Goal: Information Seeking & Learning: Learn about a topic

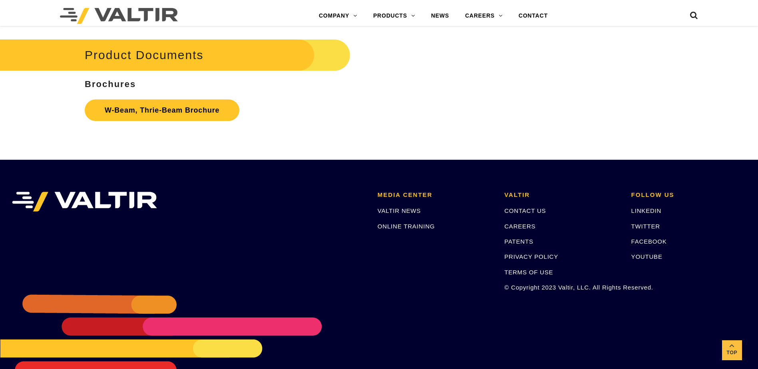
scroll to position [2439, 0]
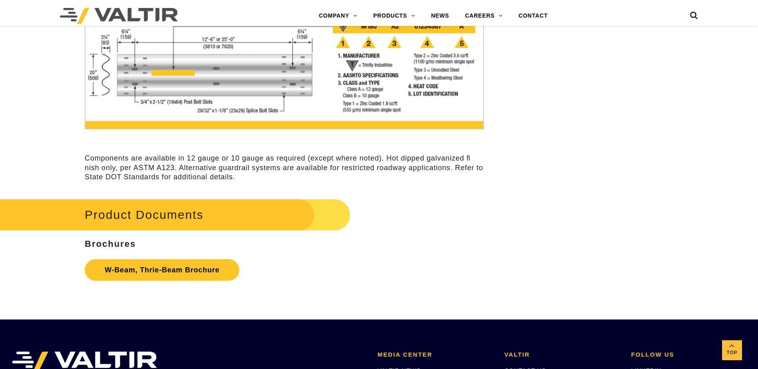
click at [247, 216] on h2 "Product Documents" at bounding box center [160, 214] width 379 height 37
click at [158, 270] on link "W-Beam, Thrie-Beam Brochure" at bounding box center [162, 270] width 155 height 22
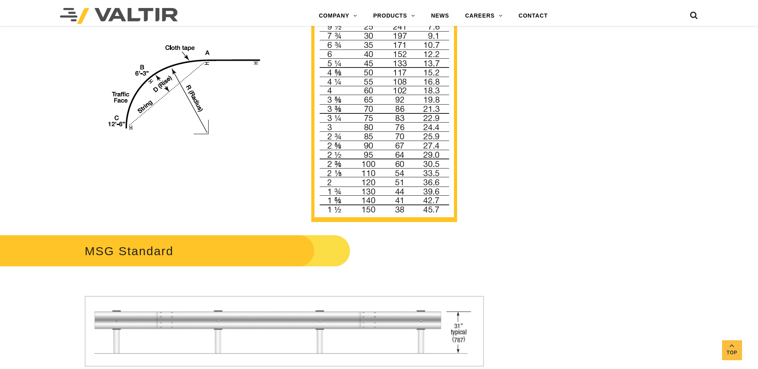
scroll to position [800, 0]
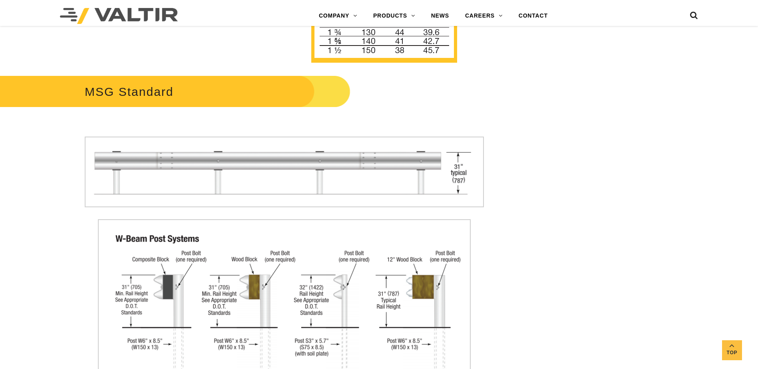
click at [221, 100] on h2 "MSG Standard" at bounding box center [160, 91] width 379 height 37
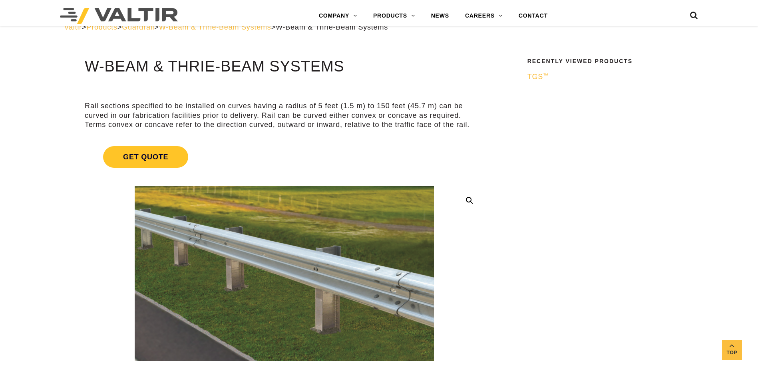
scroll to position [0, 0]
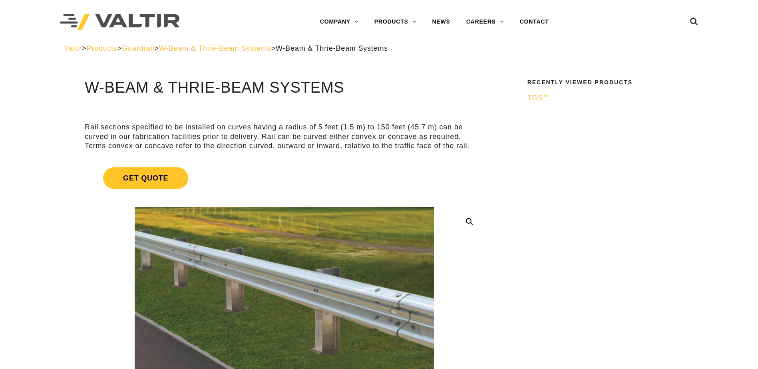
click at [250, 47] on span "W-Beam & Thrie-Beam Systems" at bounding box center [215, 48] width 112 height 8
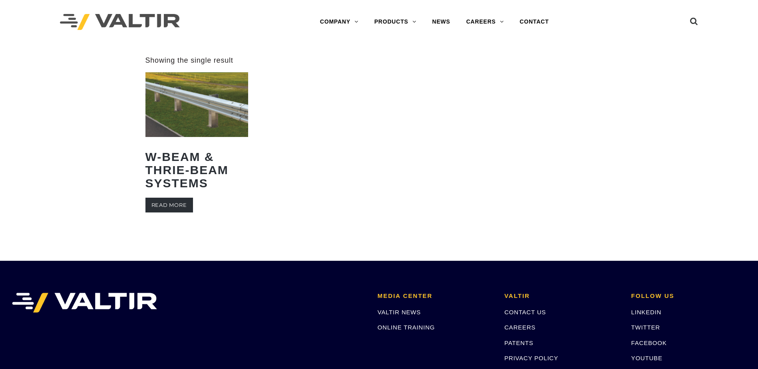
click at [185, 200] on link "Read more" at bounding box center [170, 205] width 48 height 15
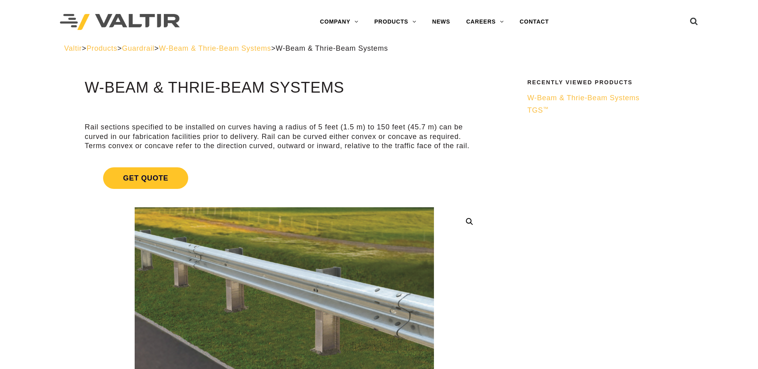
click at [158, 44] on div at bounding box center [150, 22] width 180 height 44
click at [154, 48] on span "Guardrail" at bounding box center [138, 48] width 32 height 8
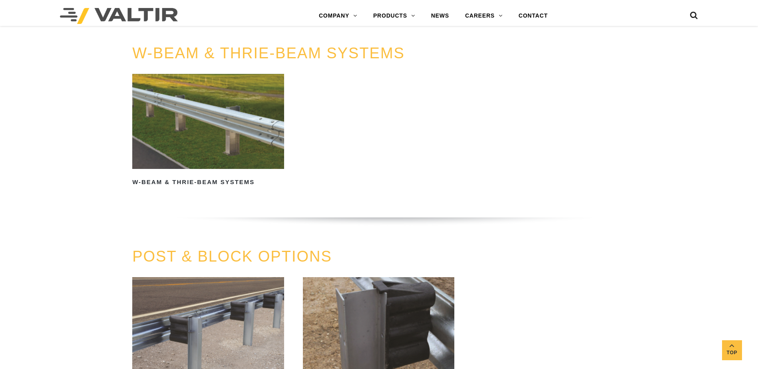
scroll to position [680, 0]
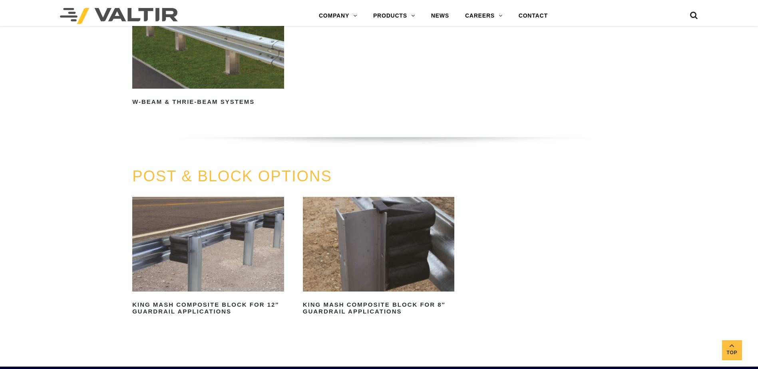
click at [248, 177] on link "POST & BLOCK OPTIONS" at bounding box center [232, 176] width 200 height 17
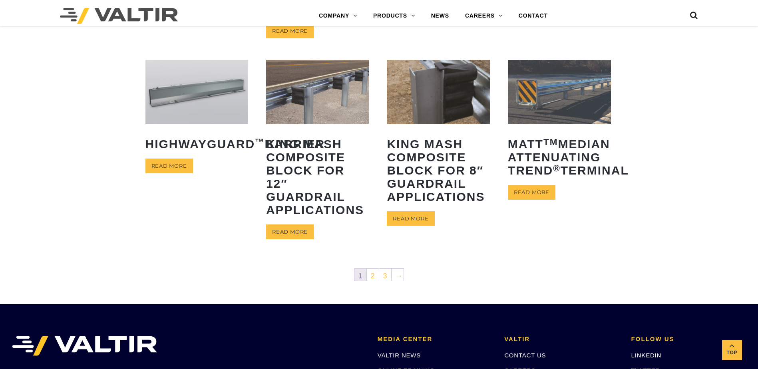
scroll to position [360, 0]
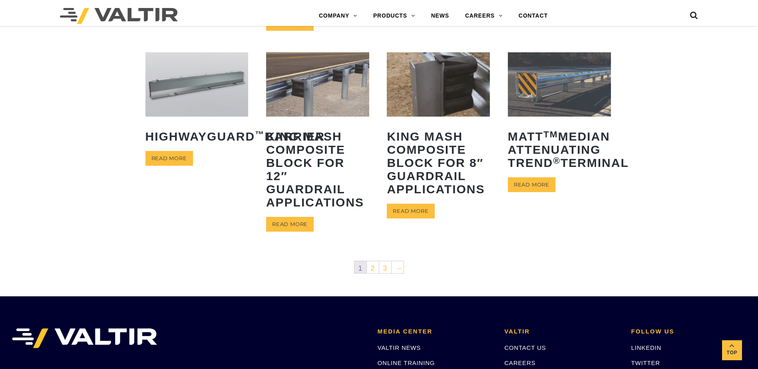
click at [283, 85] on img at bounding box center [317, 84] width 103 height 64
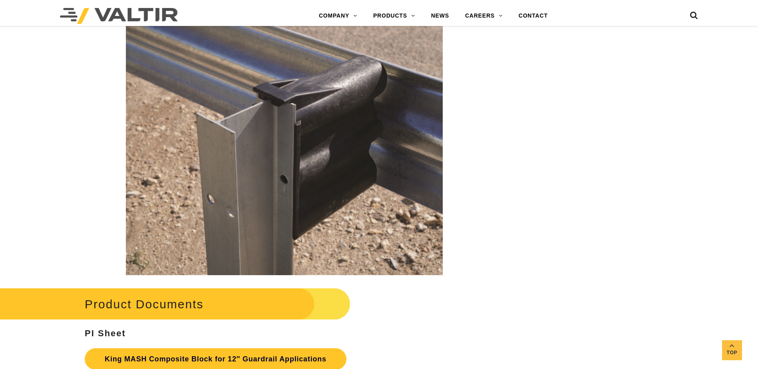
scroll to position [1719, 0]
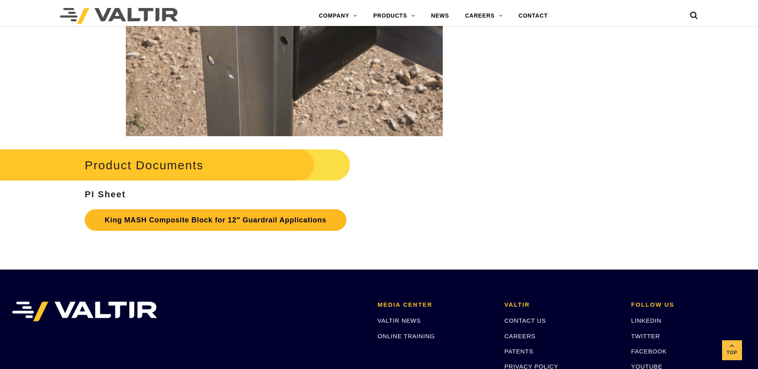
click at [165, 218] on link "King MASH Composite Block for 12″ Guardrail Applications" at bounding box center [216, 220] width 262 height 22
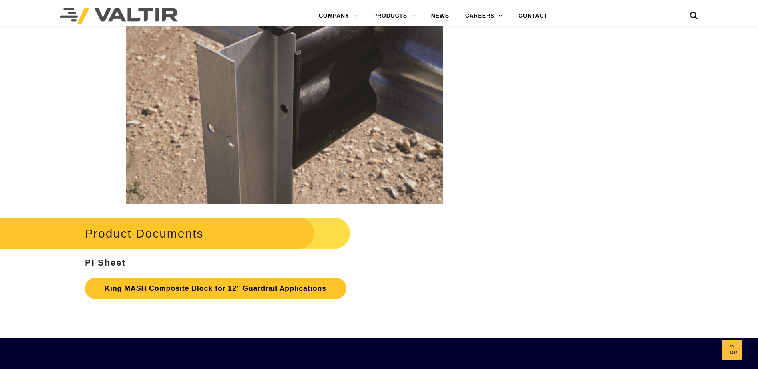
scroll to position [1559, 0]
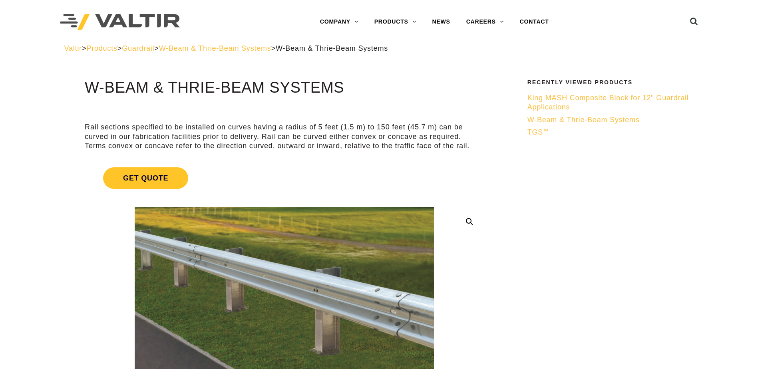
click at [116, 50] on span "Products" at bounding box center [101, 48] width 31 height 8
click at [534, 134] on span "TGS ™" at bounding box center [539, 132] width 22 height 8
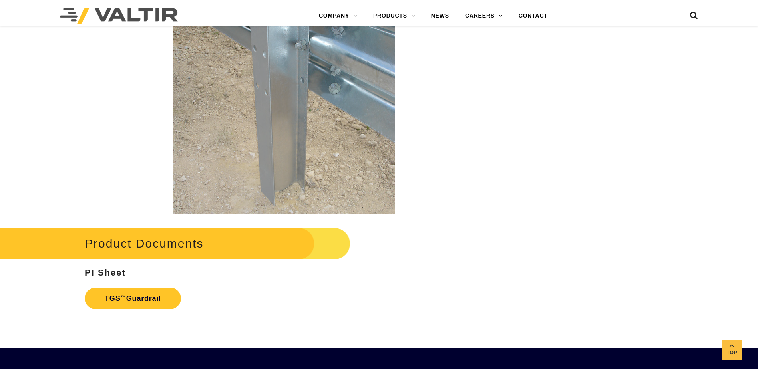
scroll to position [1362, 0]
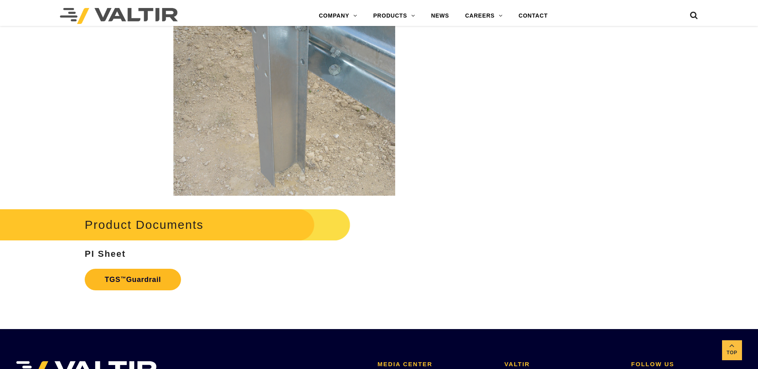
click at [110, 275] on link "TGS ™ Guardrail" at bounding box center [133, 280] width 96 height 22
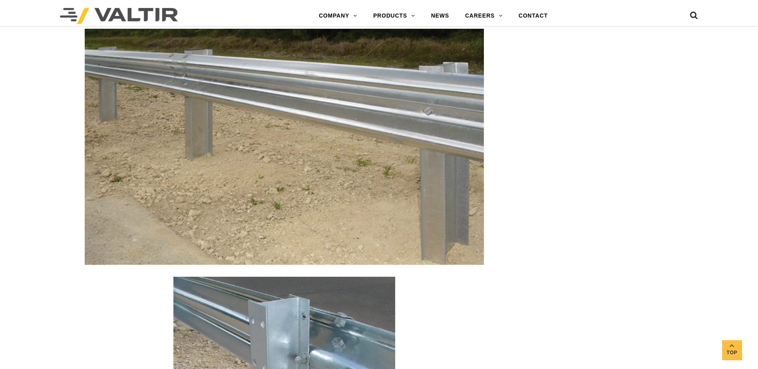
scroll to position [1322, 0]
